Goal: Task Accomplishment & Management: Use online tool/utility

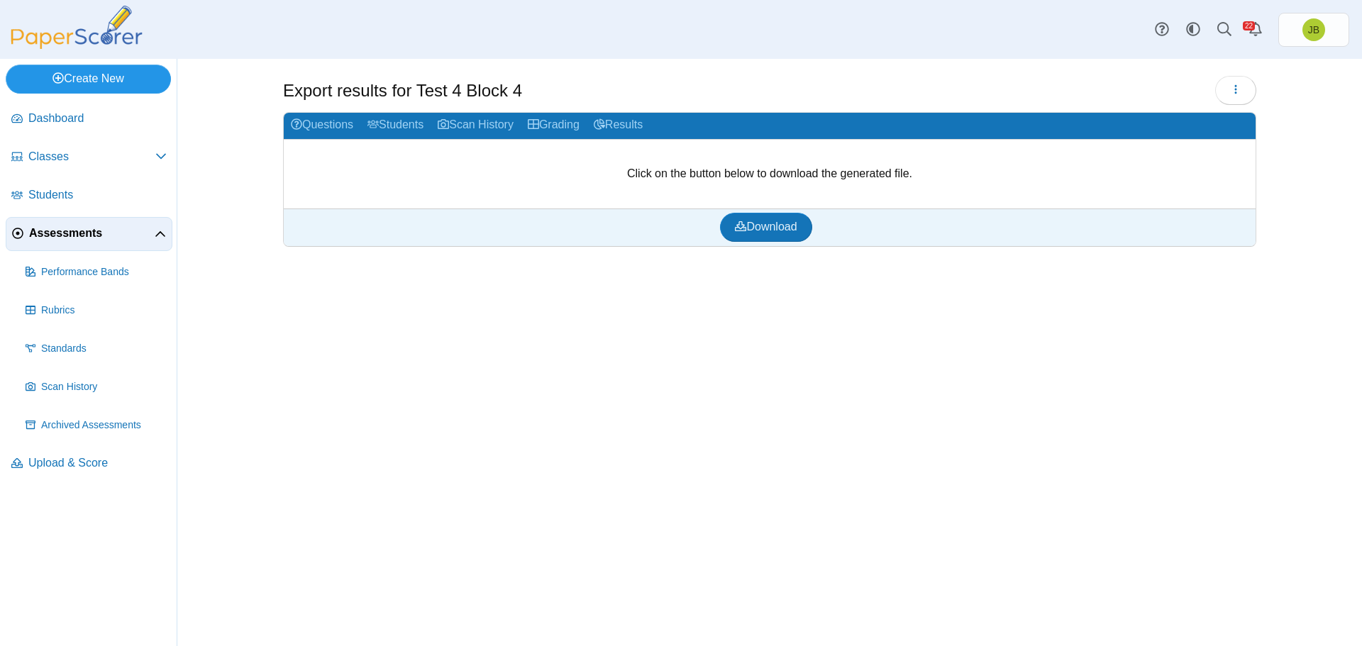
click at [100, 73] on link "Create New" at bounding box center [88, 79] width 165 height 28
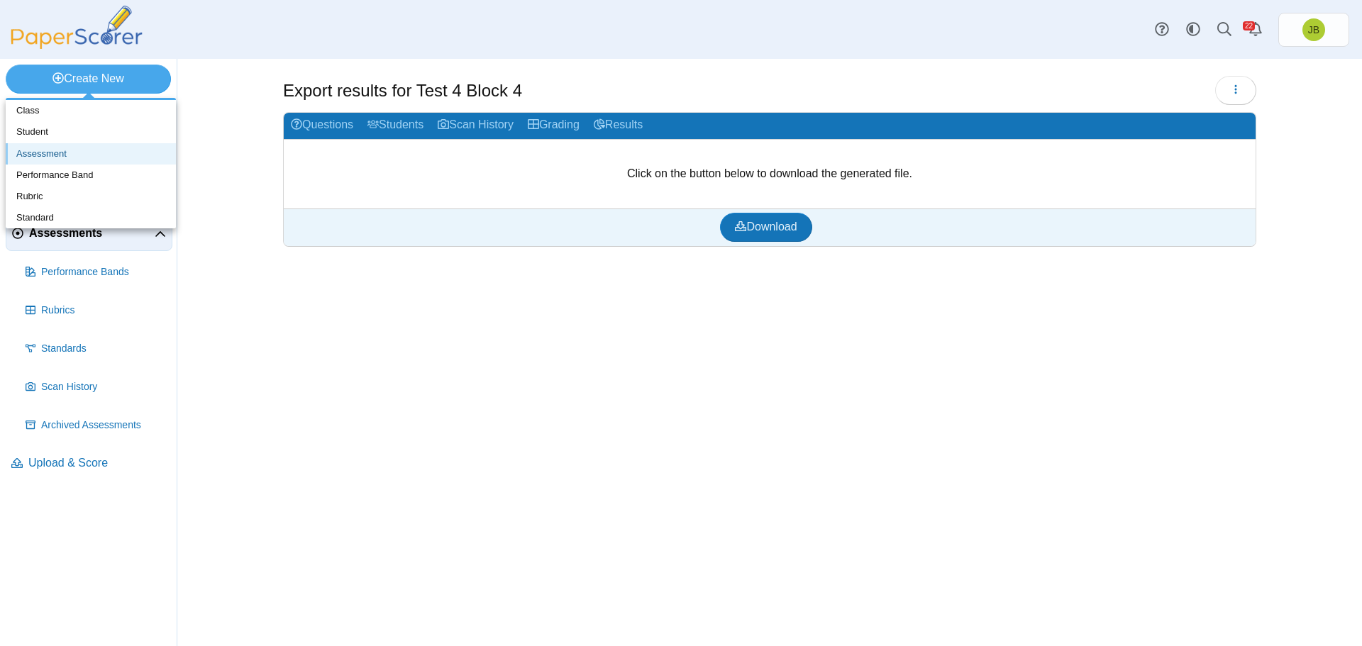
click at [37, 156] on link "Assessment" at bounding box center [91, 153] width 170 height 21
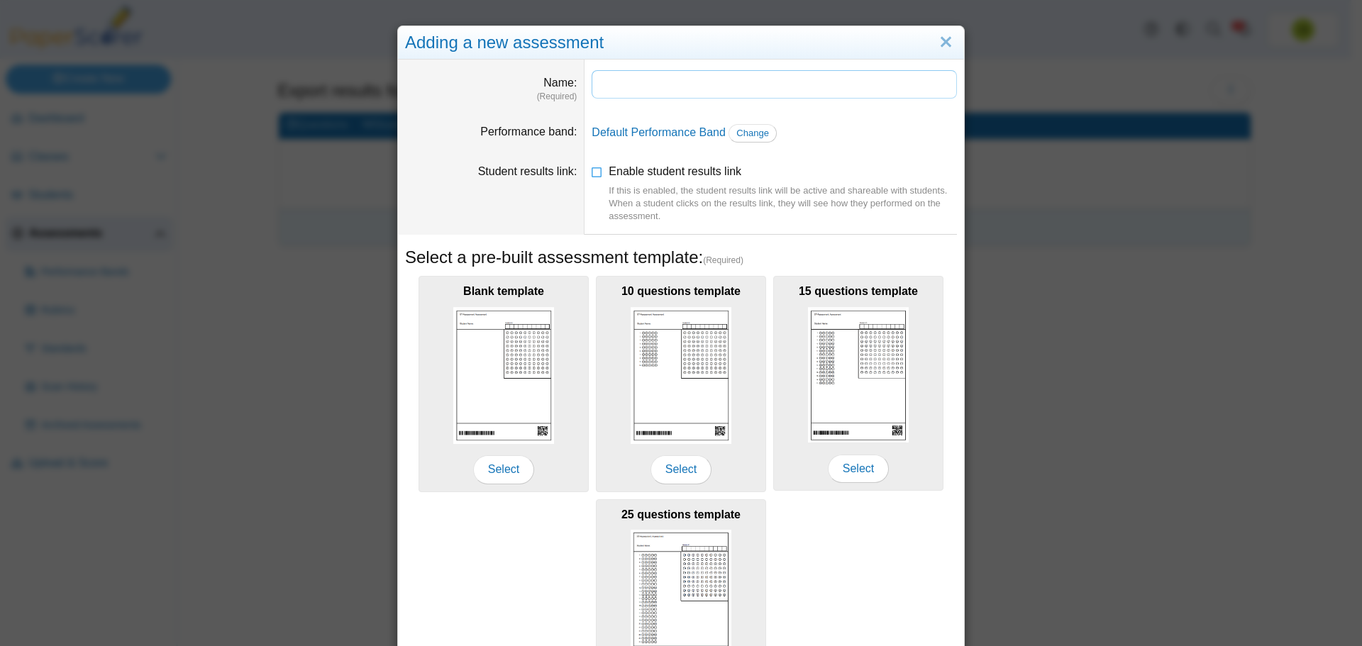
click at [610, 90] on input "Name" at bounding box center [774, 84] width 365 height 28
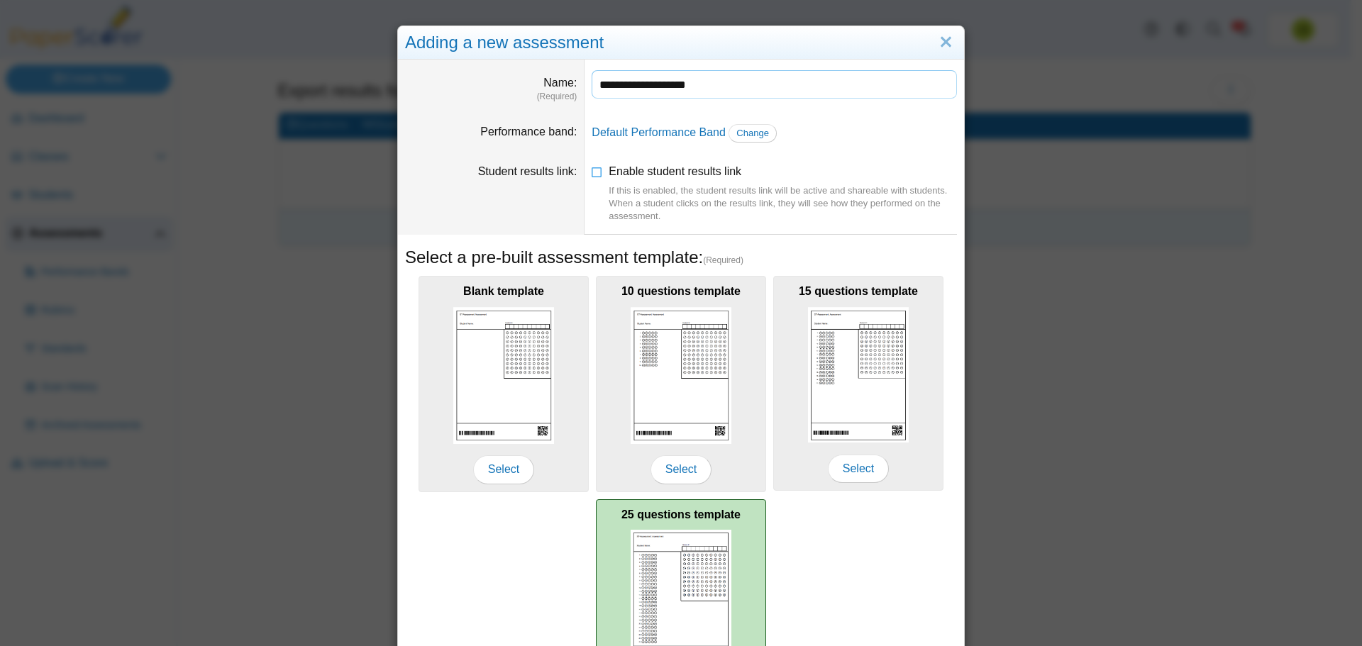
type input "**********"
click at [688, 550] on img at bounding box center [681, 598] width 101 height 136
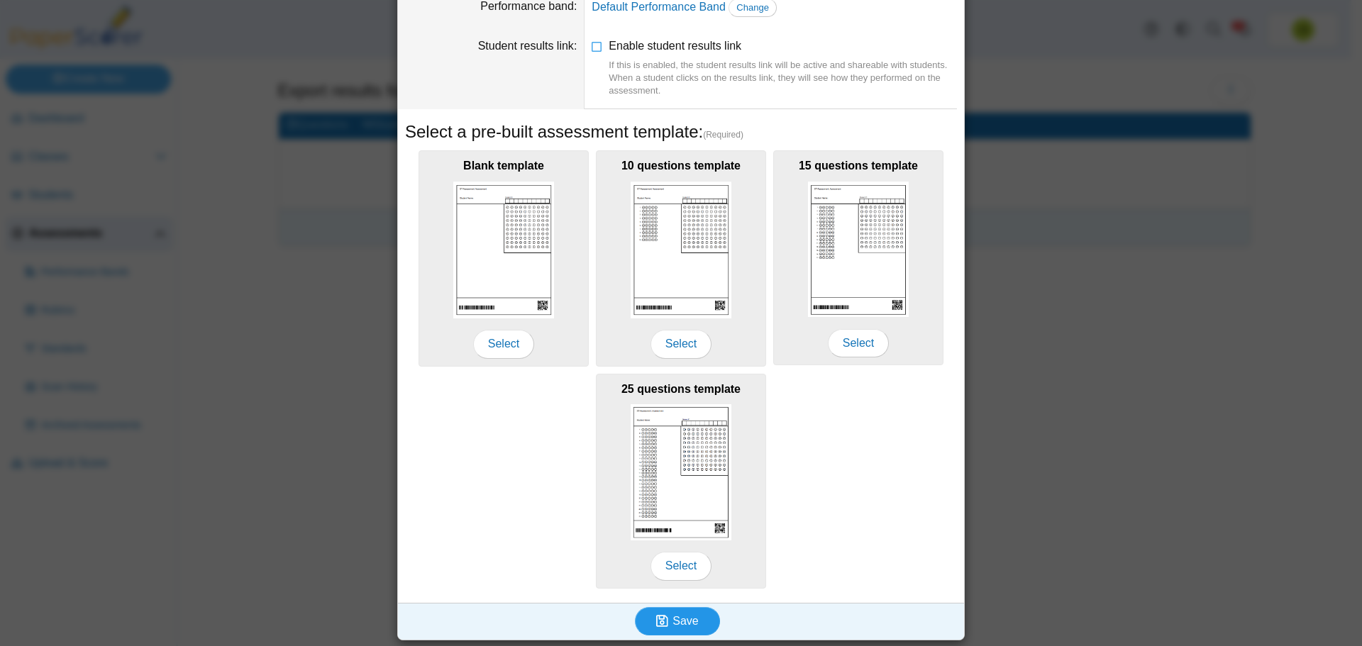
click at [670, 627] on button "Save" at bounding box center [677, 621] width 85 height 28
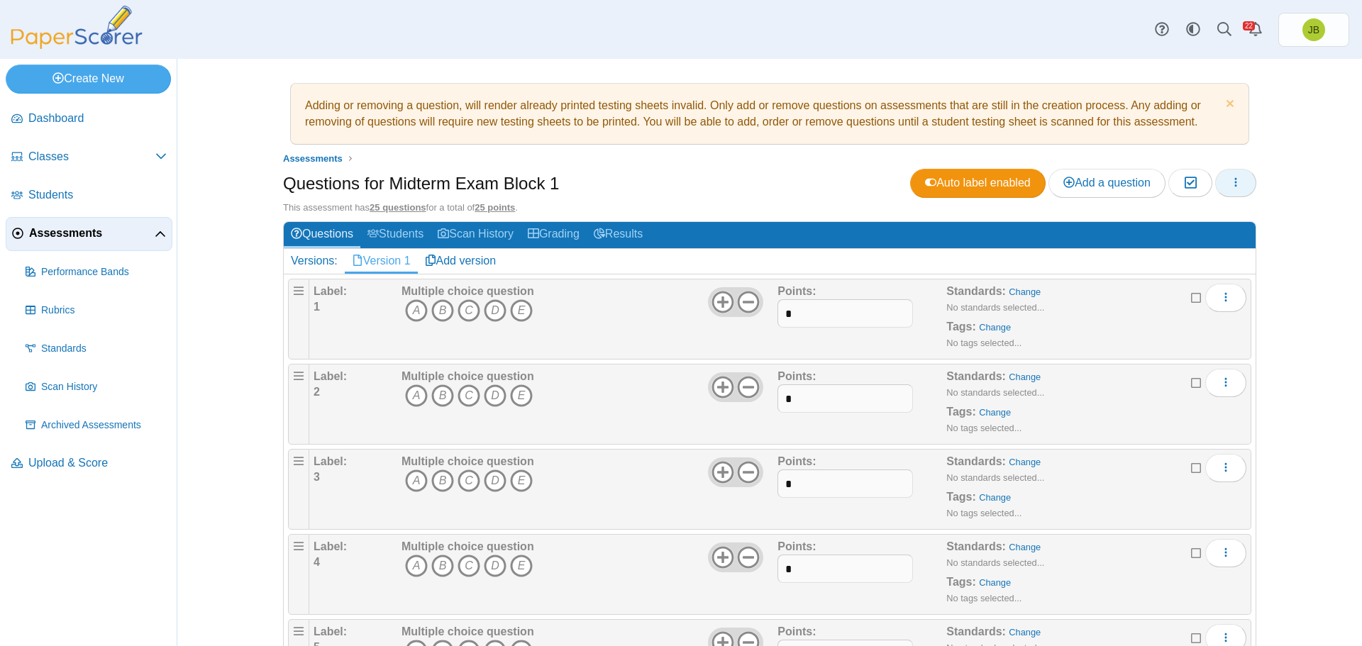
click at [1233, 185] on icon "button" at bounding box center [1235, 182] width 11 height 11
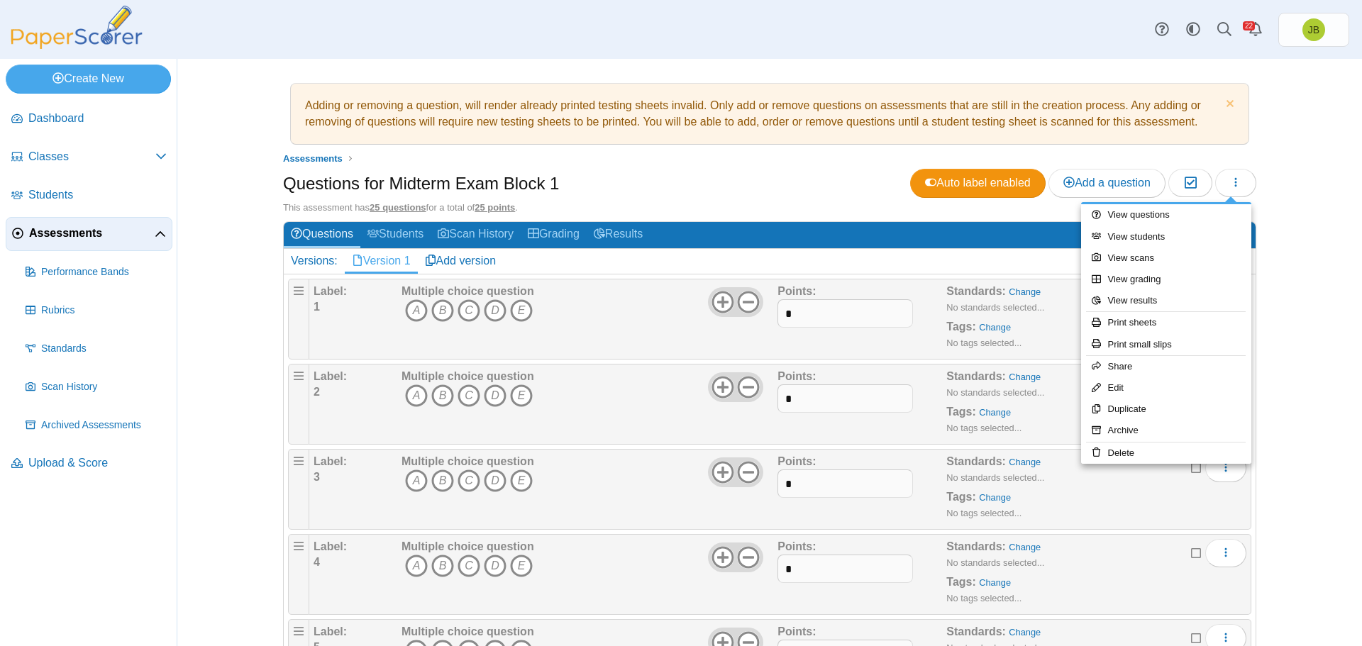
click at [1282, 160] on div "Adding or removing a question, will render already printed testing sheets inval…" at bounding box center [770, 352] width 1064 height 587
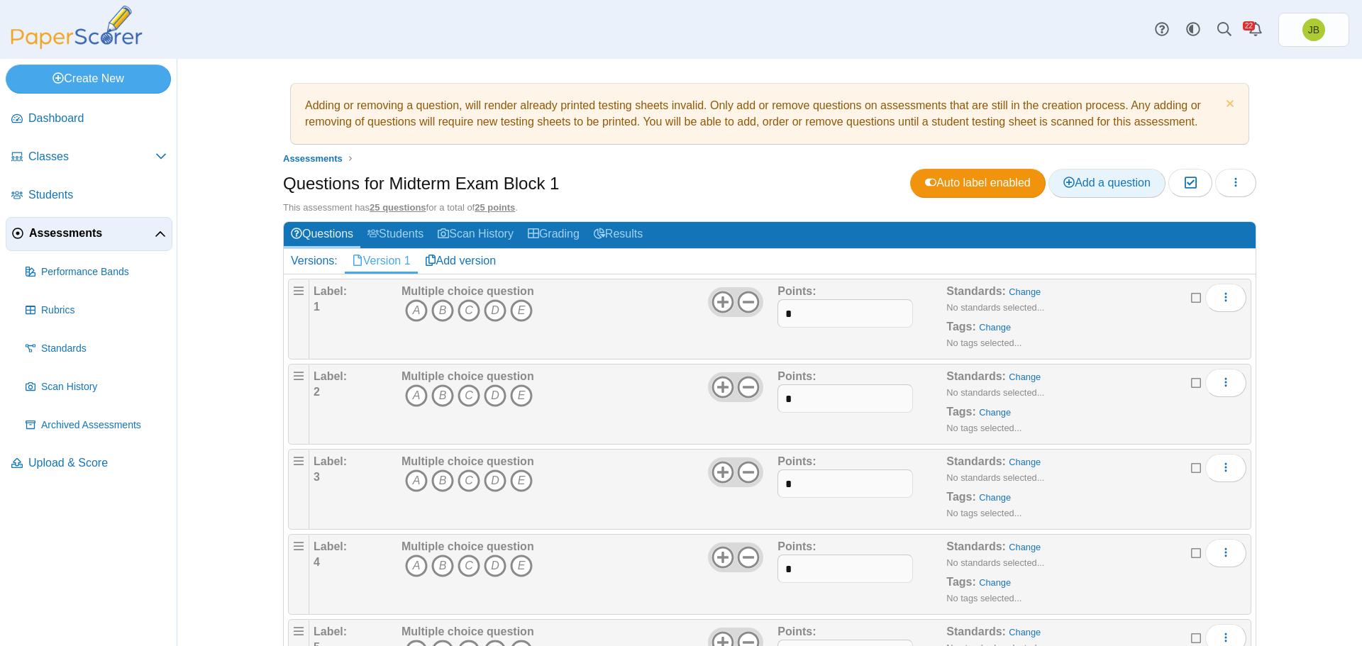
click at [1129, 177] on span "Add a question" at bounding box center [1106, 183] width 87 height 12
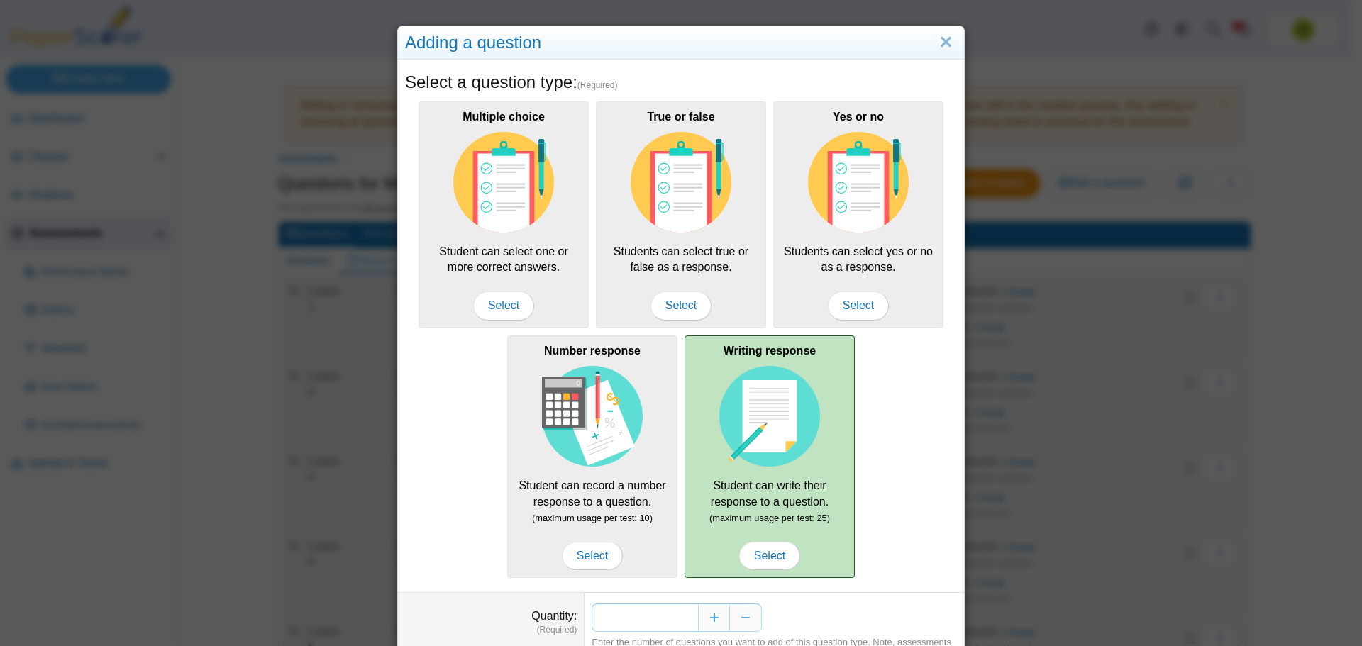
scroll to position [70, 0]
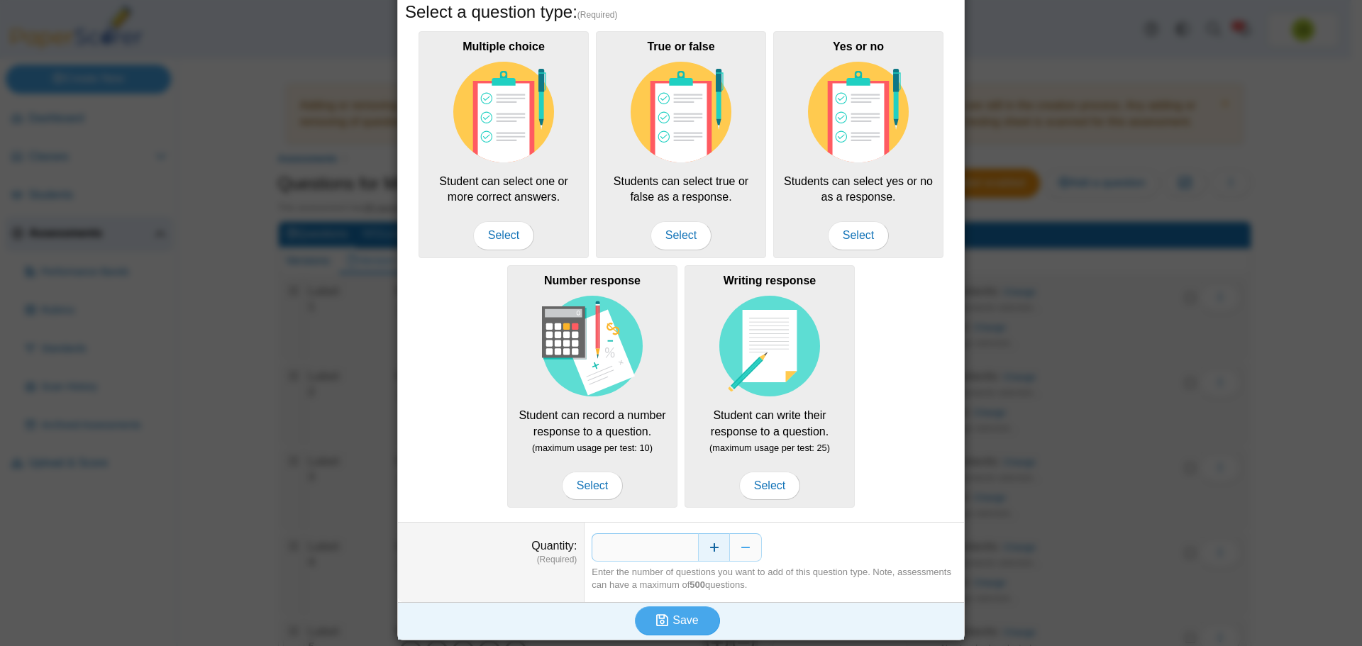
click at [704, 543] on button "Increase" at bounding box center [714, 547] width 32 height 28
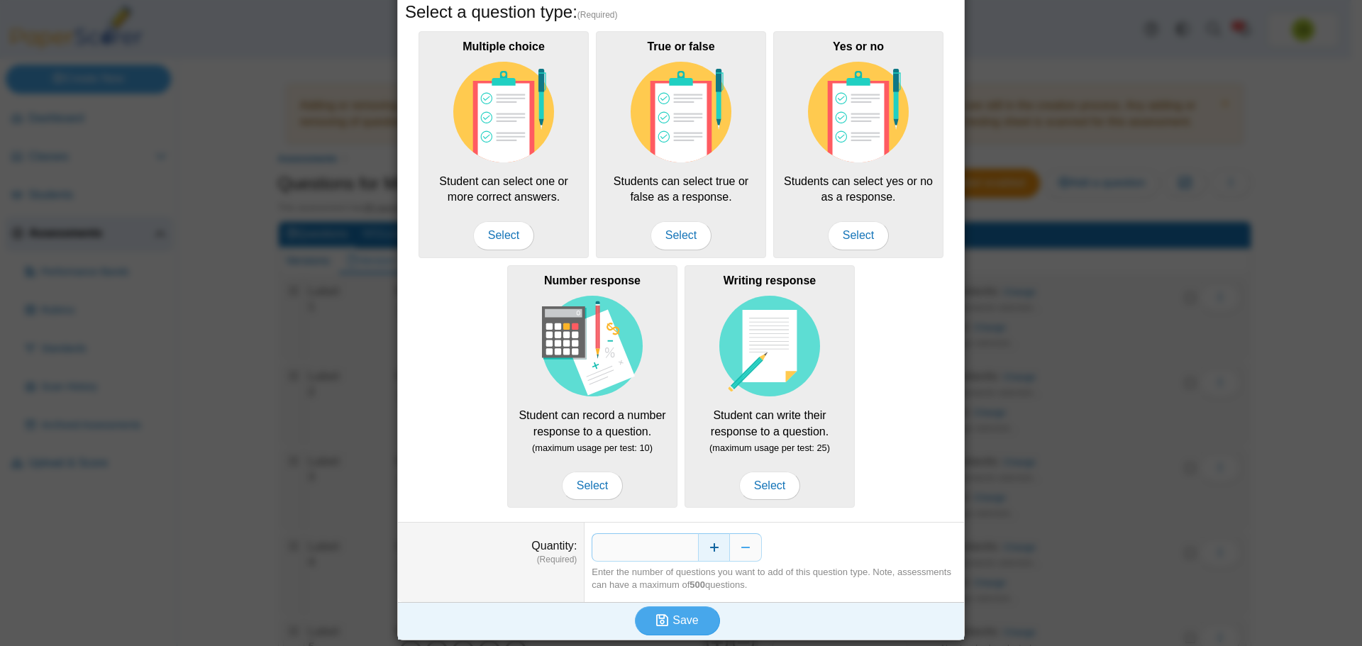
click at [704, 543] on button "Increase" at bounding box center [714, 547] width 32 height 28
type input "*"
click at [687, 621] on span "Save" at bounding box center [685, 620] width 26 height 12
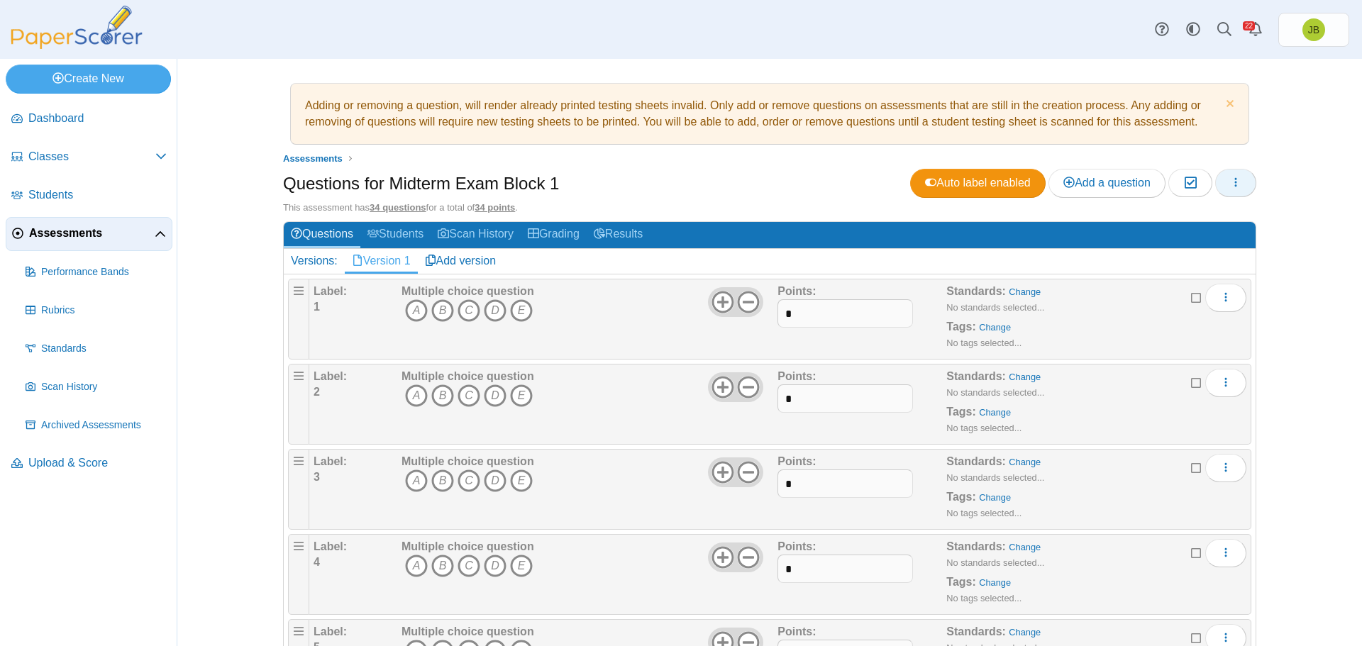
click at [1241, 187] on button "button" at bounding box center [1235, 183] width 41 height 28
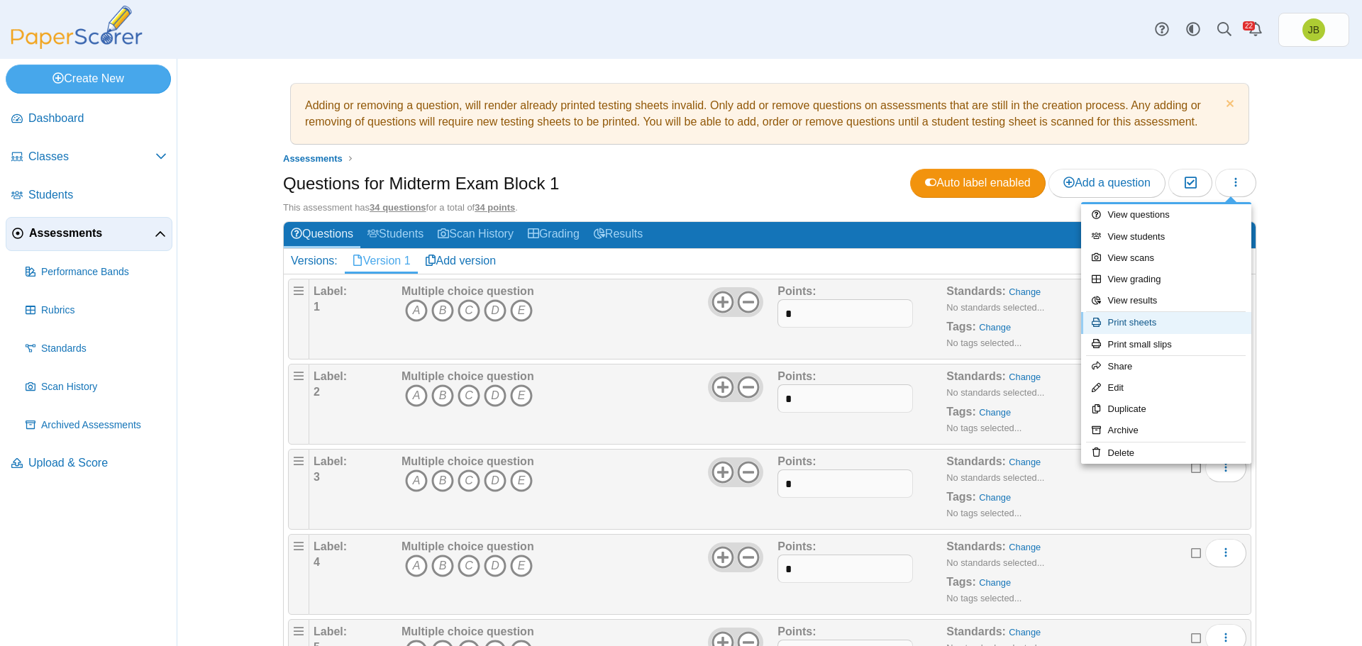
click at [1148, 323] on link "Print sheets" at bounding box center [1166, 322] width 170 height 21
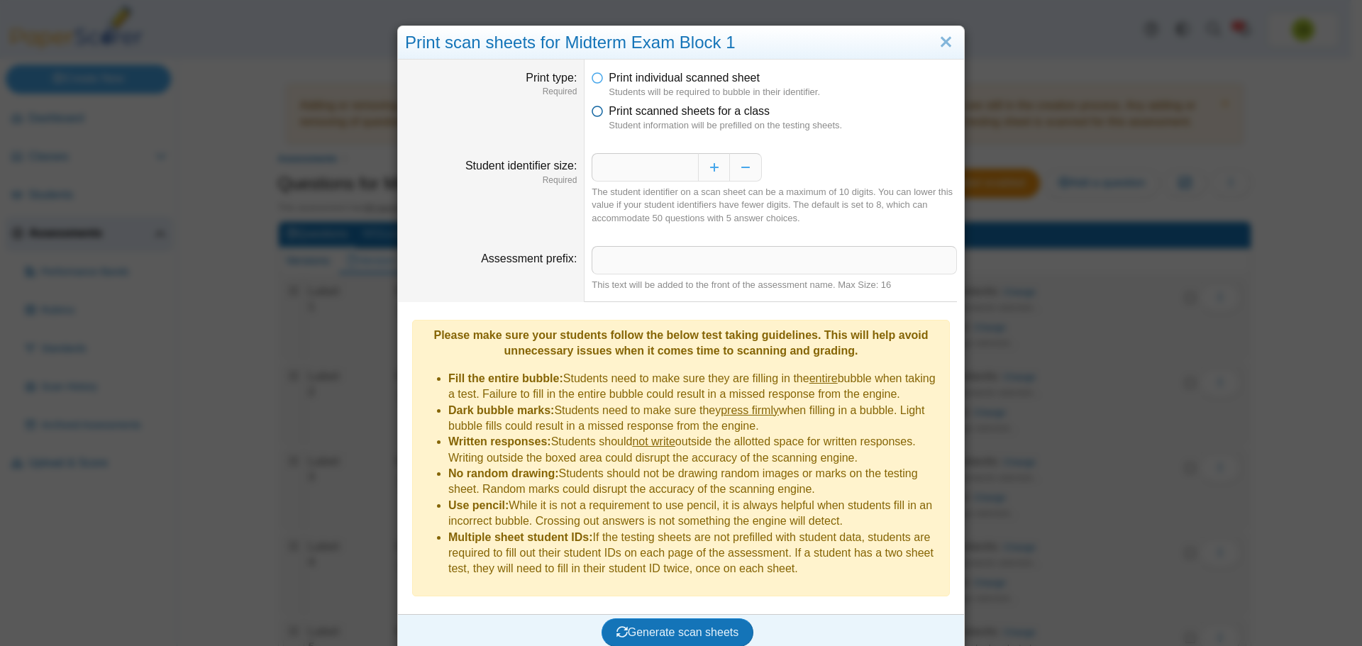
click at [596, 111] on icon at bounding box center [597, 109] width 11 height 10
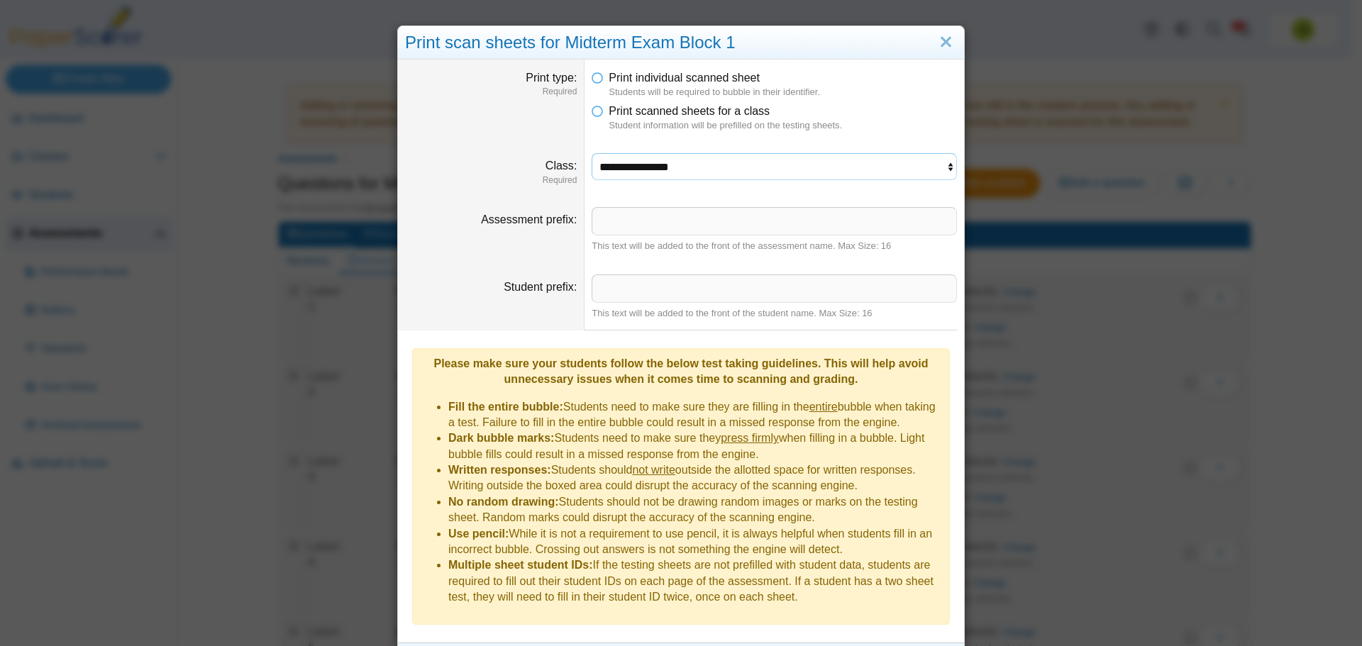
click at [667, 171] on select "**********" at bounding box center [774, 166] width 365 height 27
select select "**********"
click at [592, 153] on select "**********" at bounding box center [774, 166] width 365 height 27
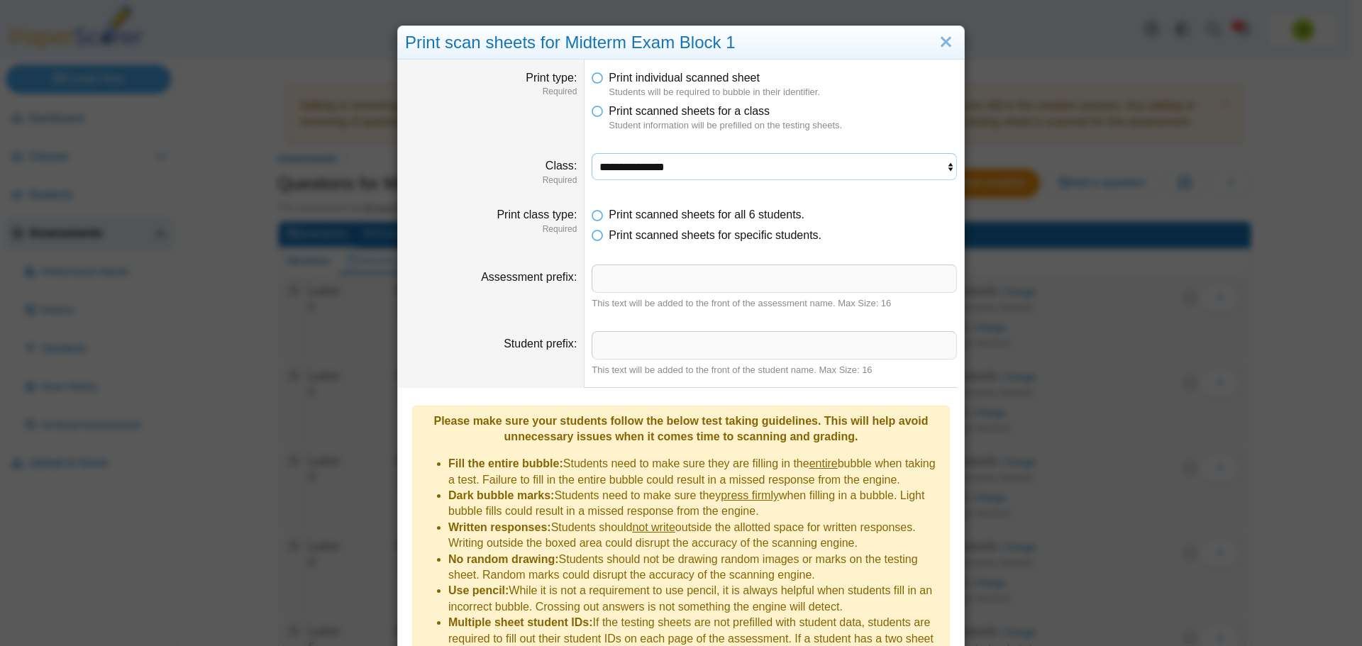
scroll to position [76, 0]
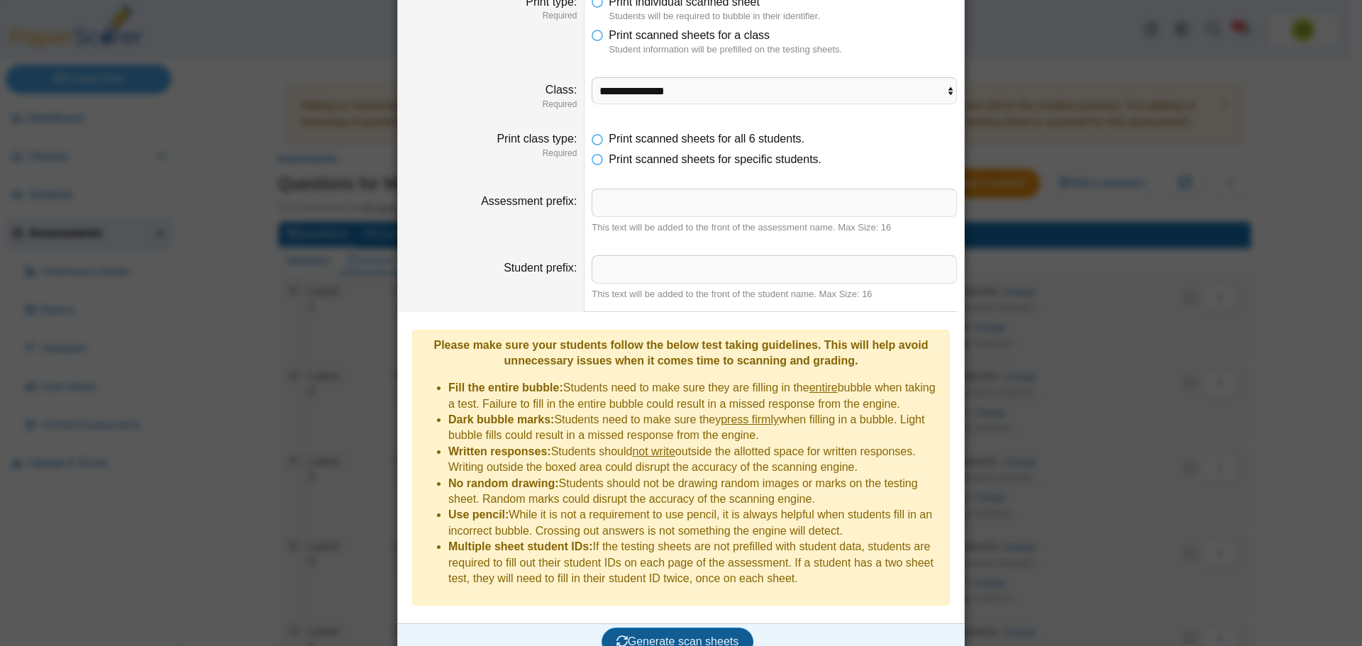
click at [713, 636] on span "Generate scan sheets" at bounding box center [677, 642] width 123 height 12
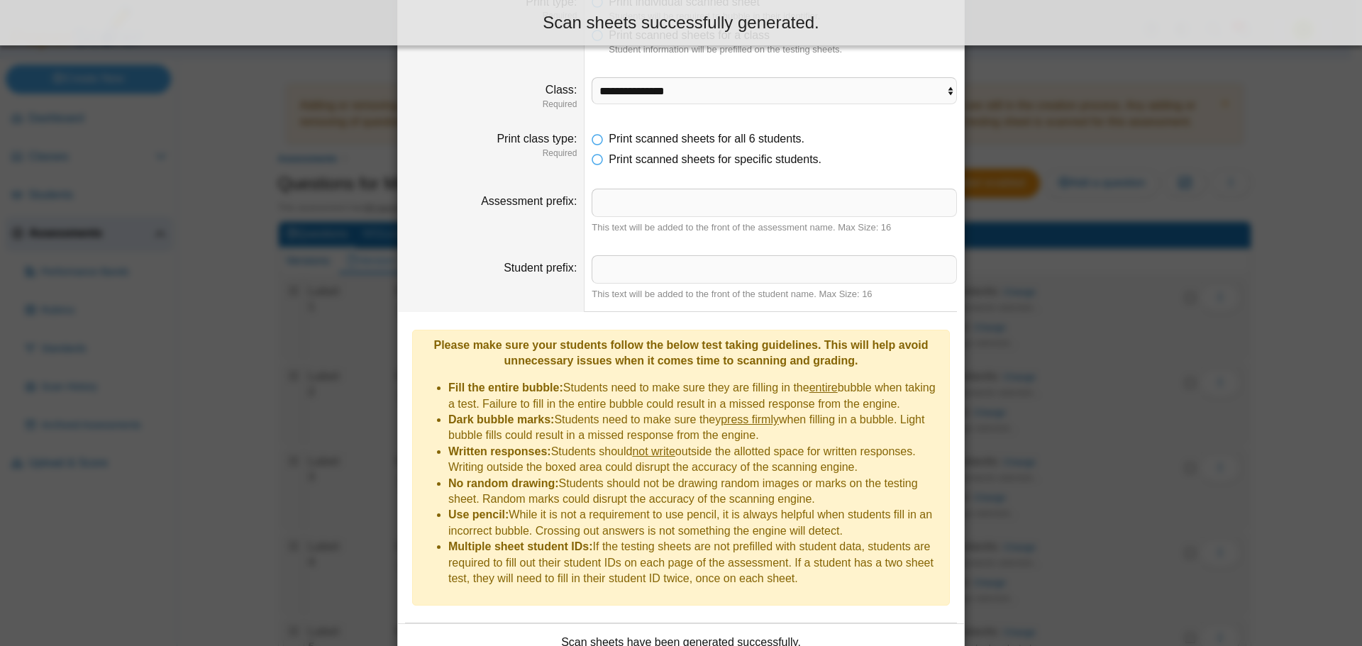
scroll to position [190, 0]
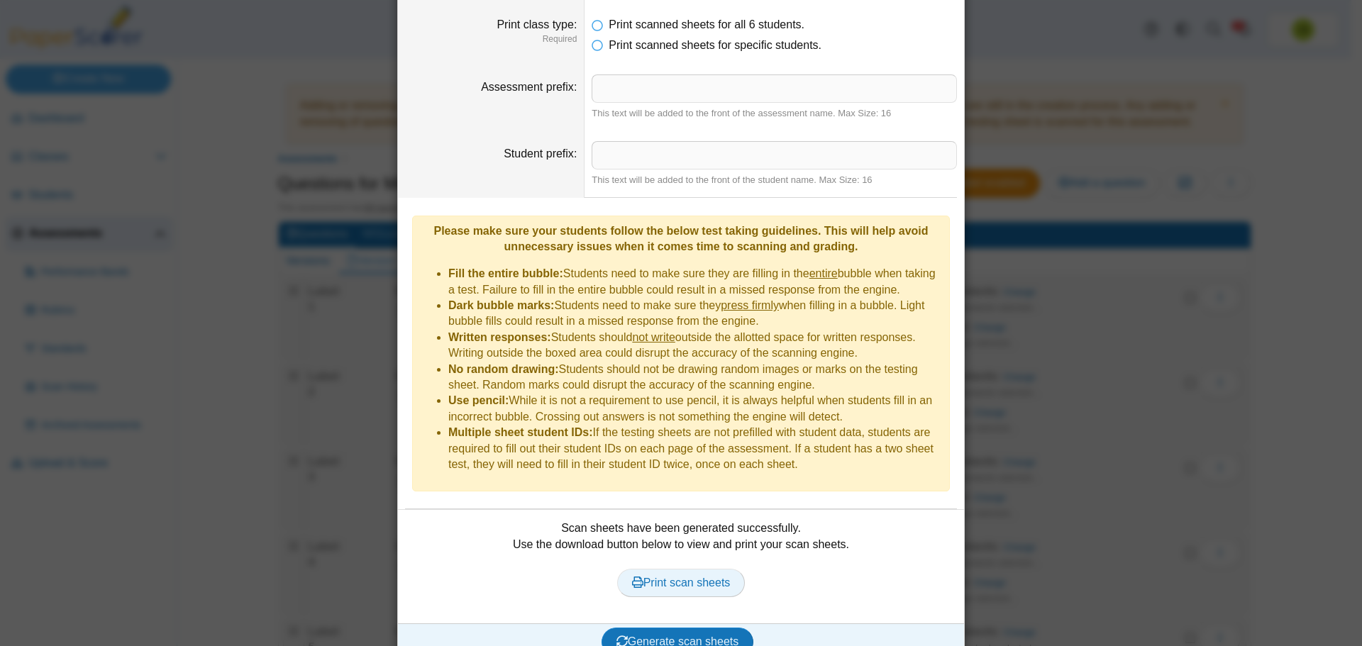
click at [660, 577] on span "Print scan sheets" at bounding box center [681, 583] width 99 height 12
